Goal: Information Seeking & Learning: Learn about a topic

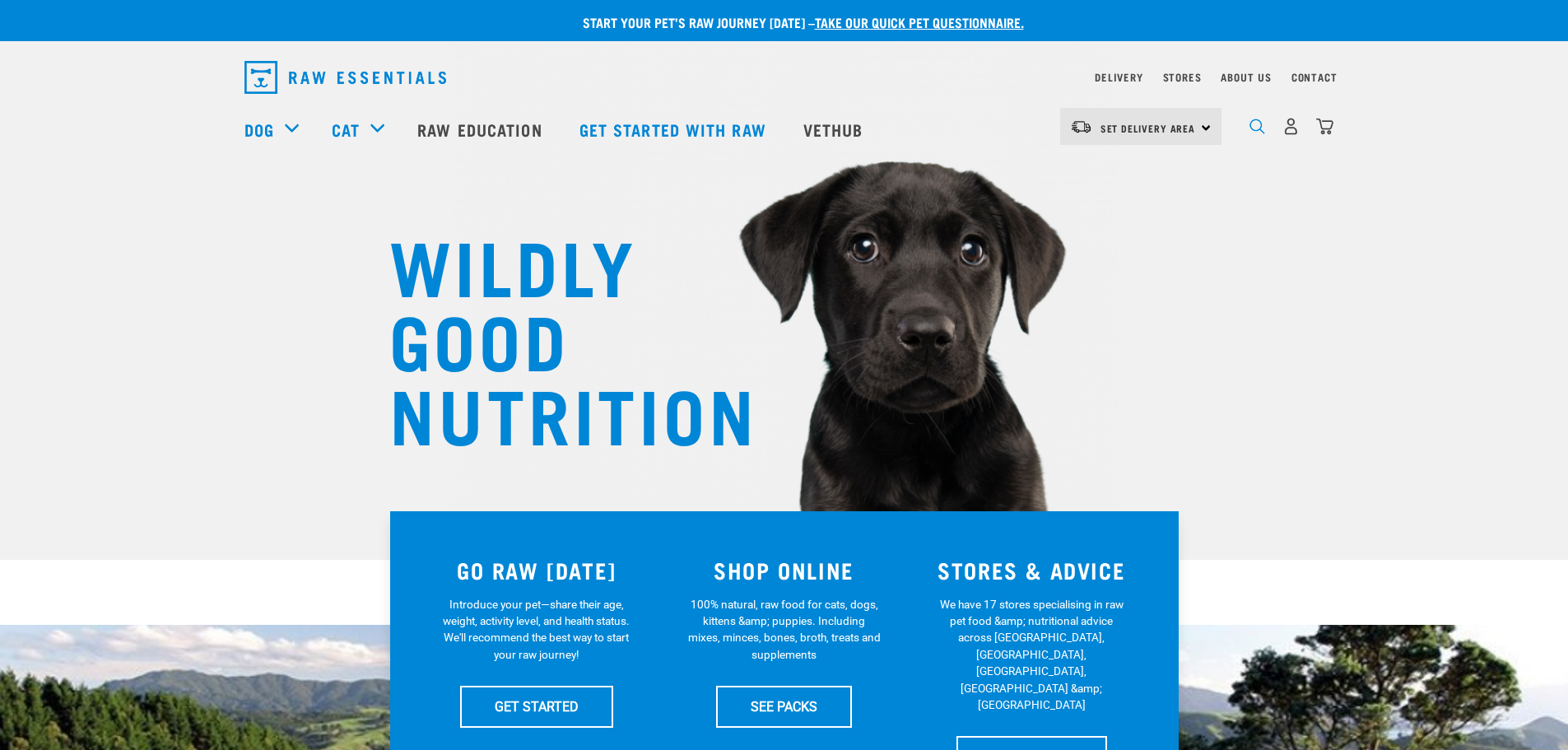
click at [1258, 134] on img "dropdown navigation" at bounding box center [1257, 126] width 15 height 15
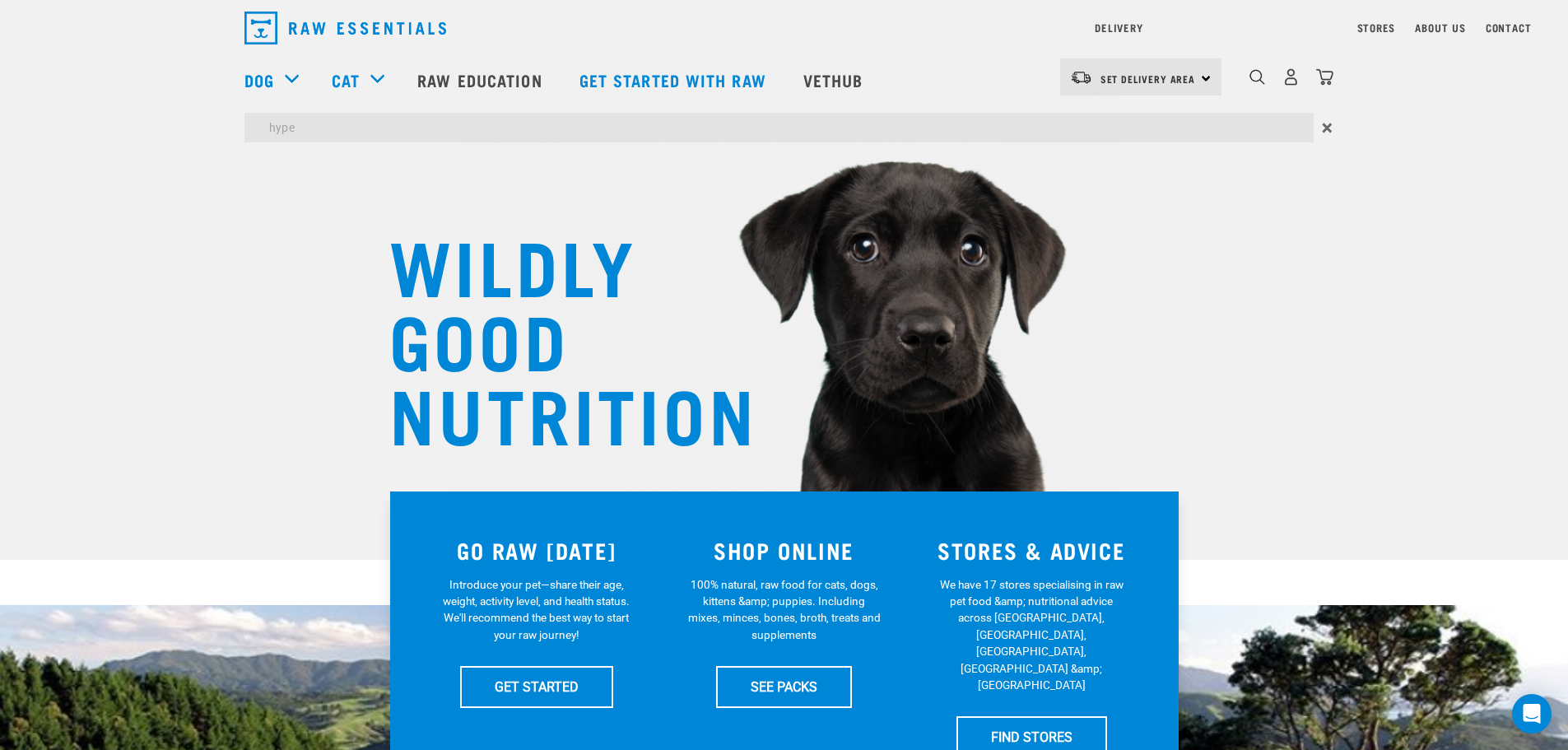
type input "hype"
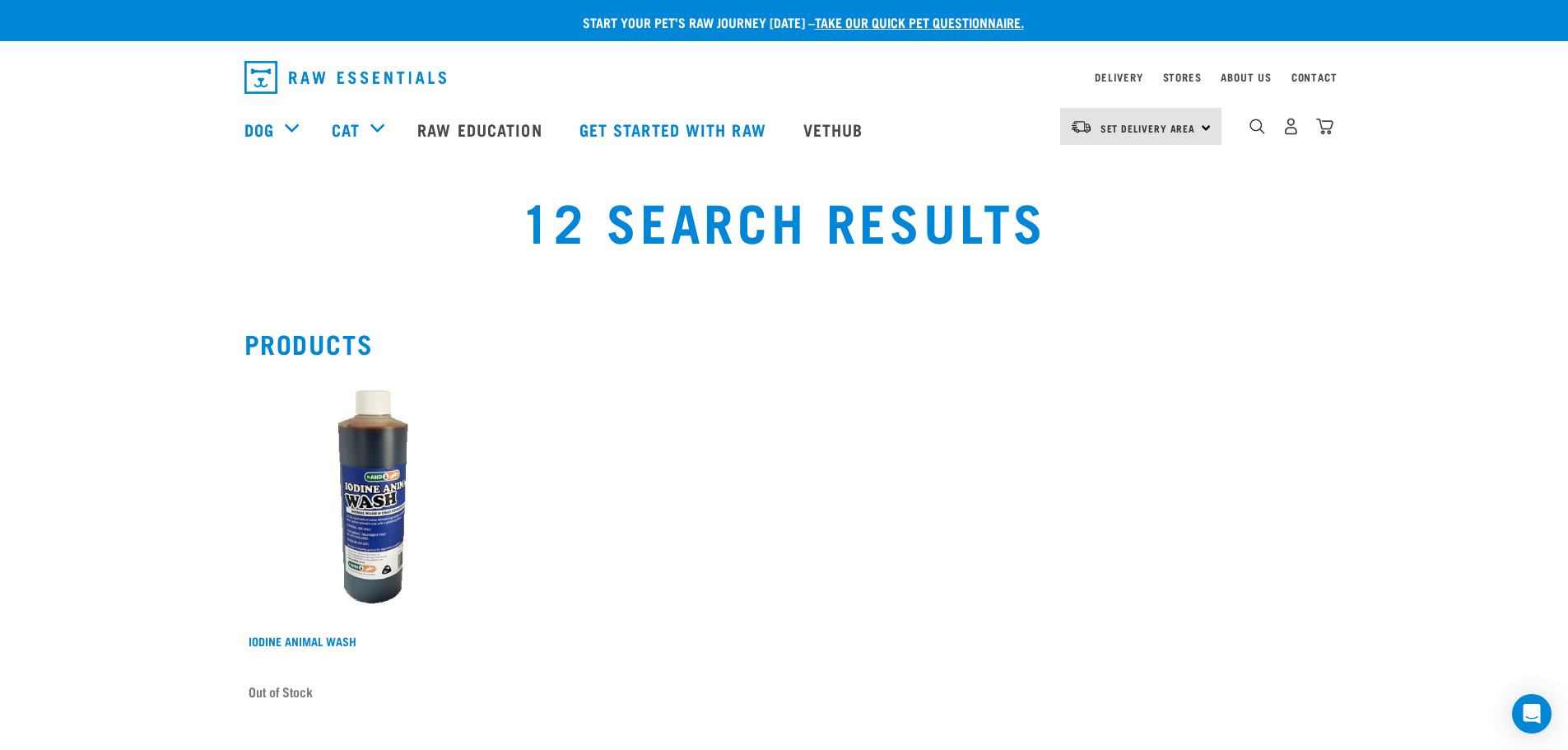
click at [1446, 216] on div "12 Search Results" at bounding box center [784, 232] width 1548 height 105
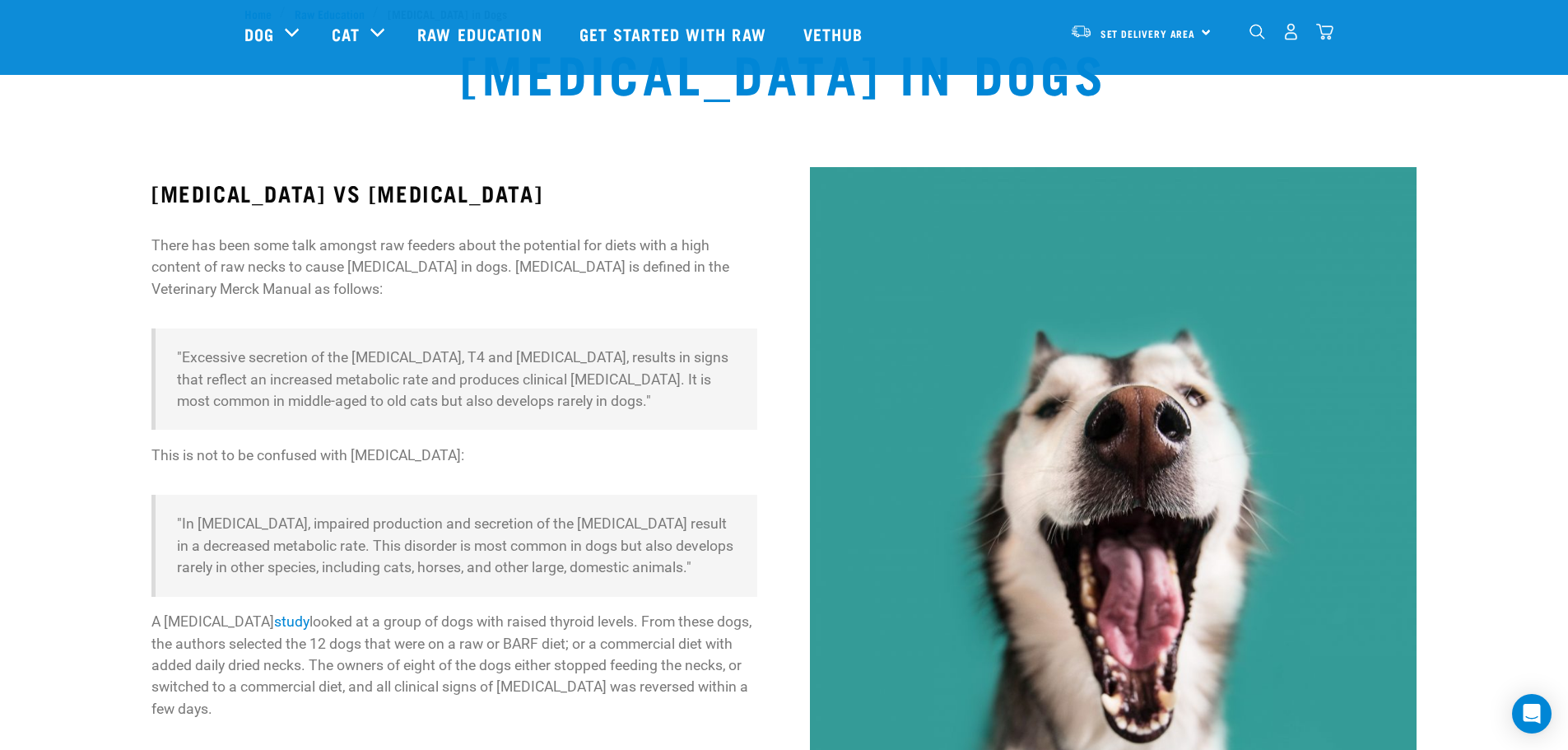
scroll to position [82, 0]
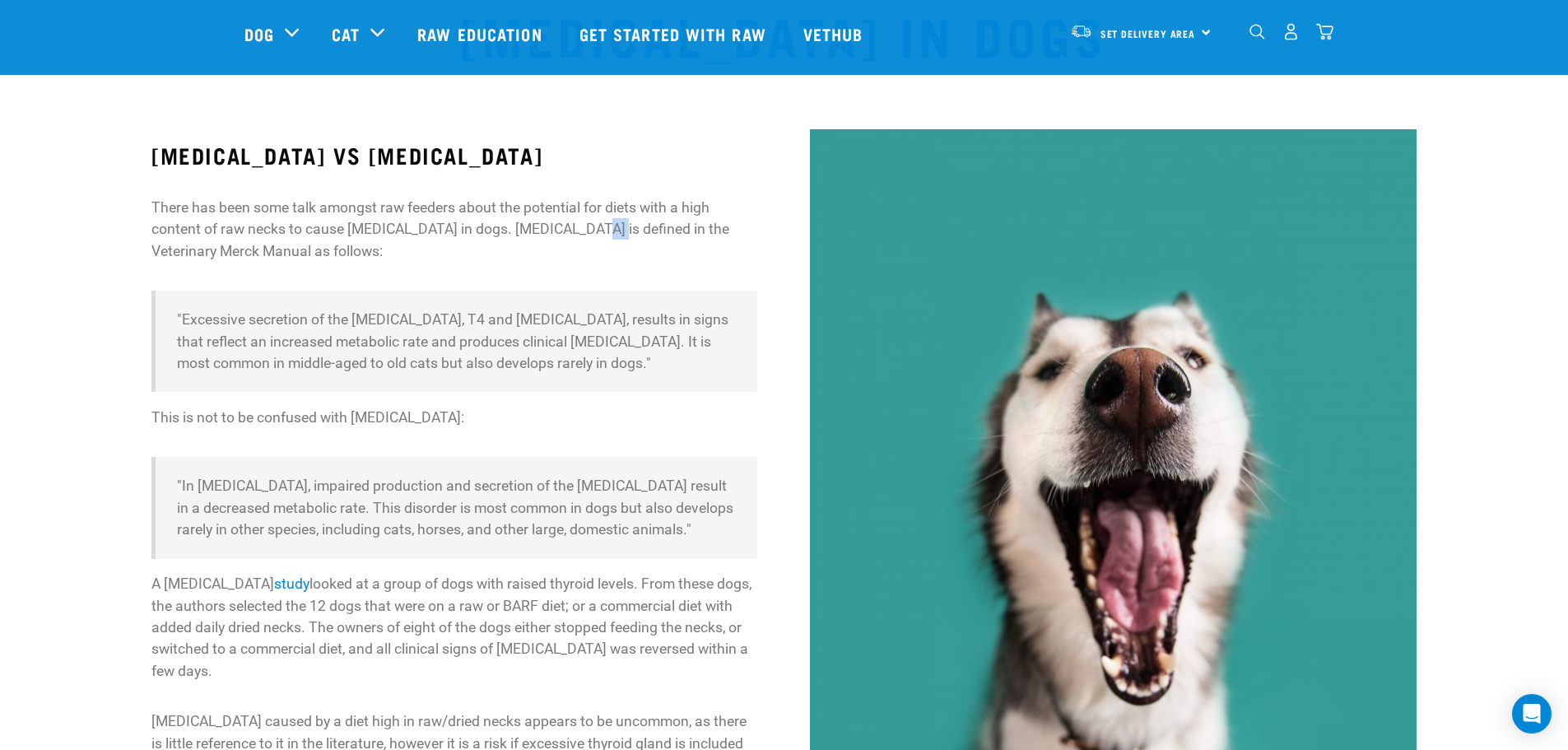
drag, startPoint x: 586, startPoint y: 232, endPoint x: 609, endPoint y: 228, distance: 23.3
click at [609, 228] on p "There has been some talk amongst raw feeders about the potential for diets with…" at bounding box center [454, 230] width 606 height 65
click at [616, 253] on p "There has been some talk amongst raw feeders about the potential for diets with…" at bounding box center [454, 230] width 606 height 65
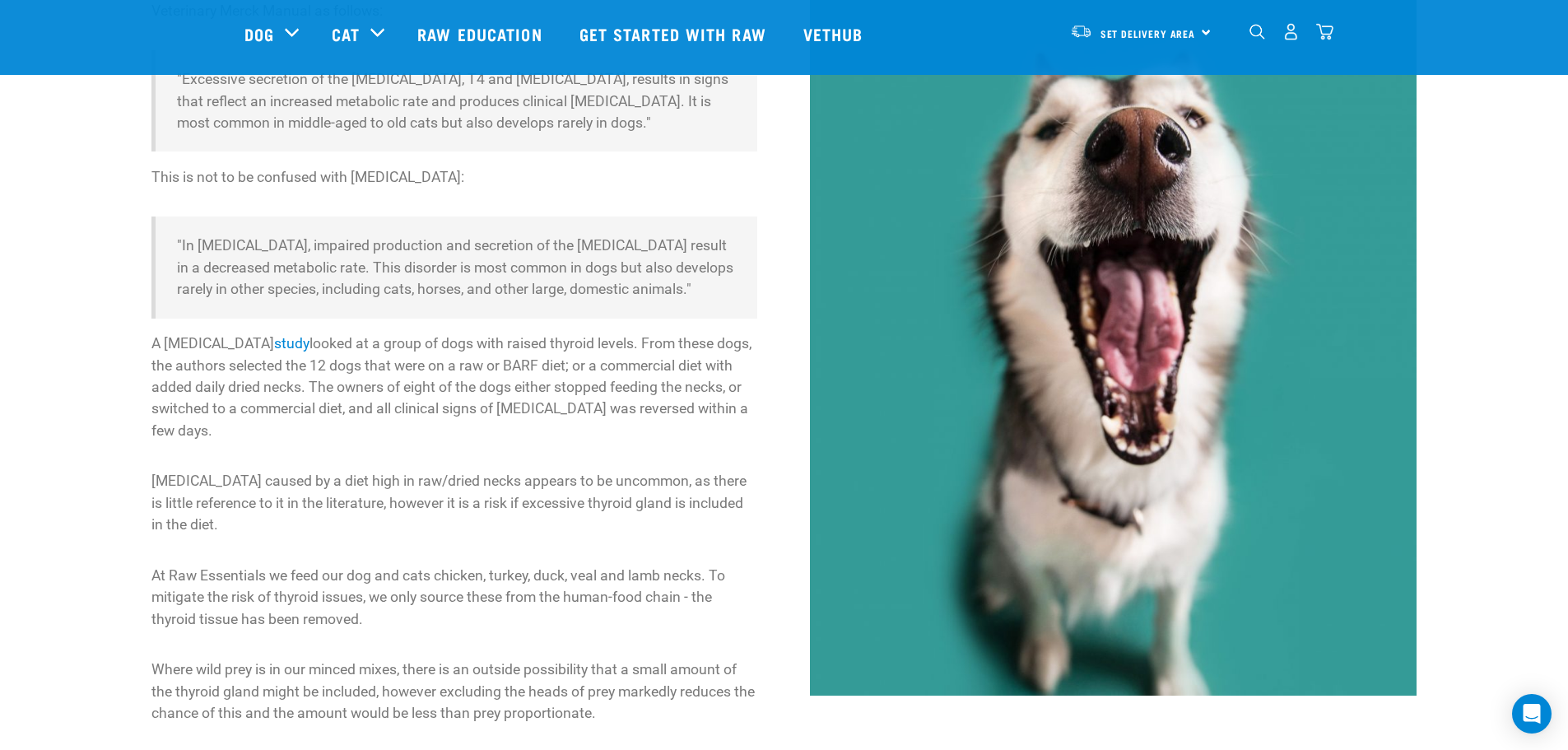
scroll to position [329, 0]
